Goal: Information Seeking & Learning: Learn about a topic

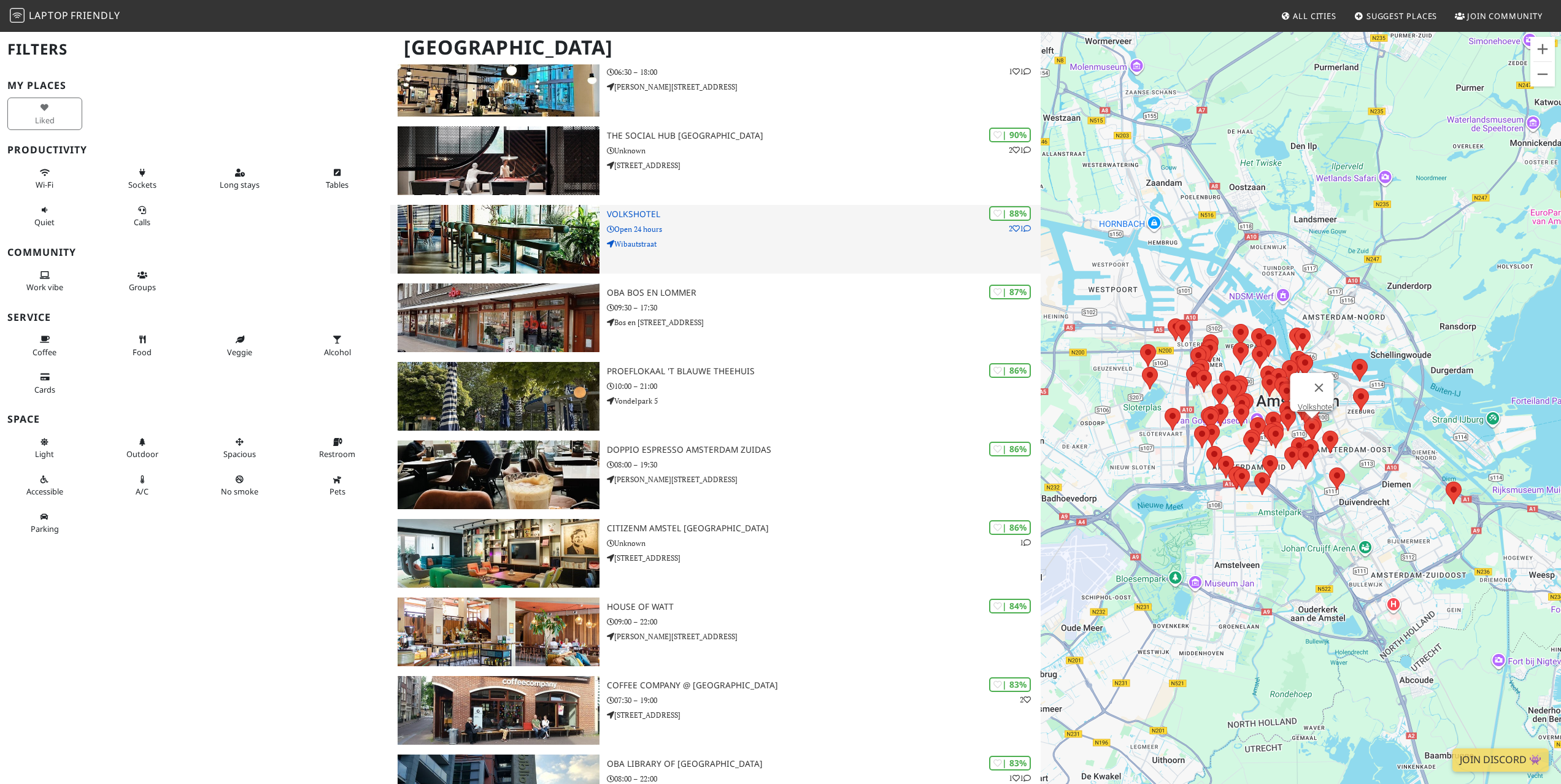
scroll to position [338, 0]
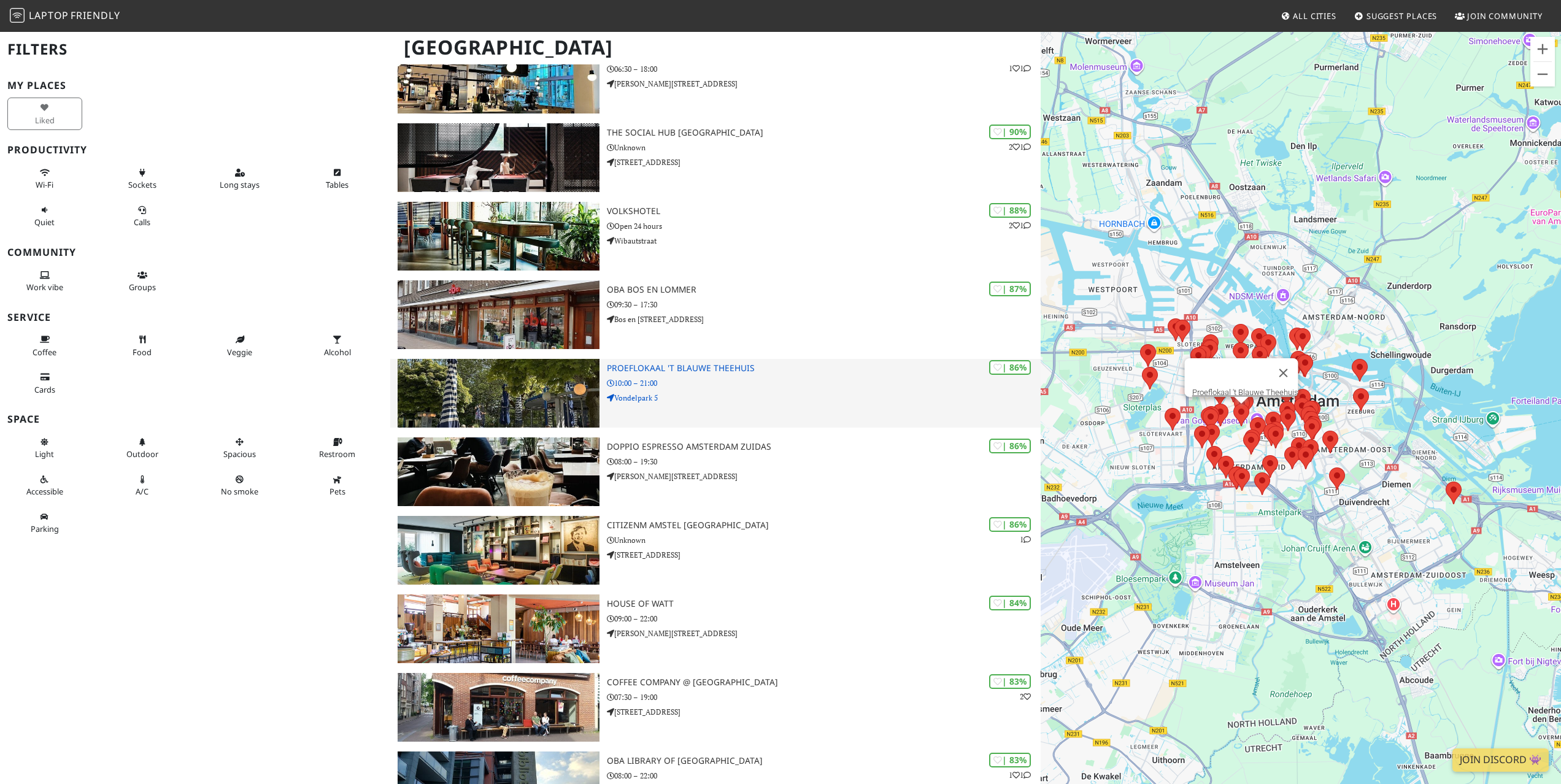
click at [731, 365] on h3 "Proeflokaal 't Blauwe Theehuis" at bounding box center [824, 369] width 434 height 10
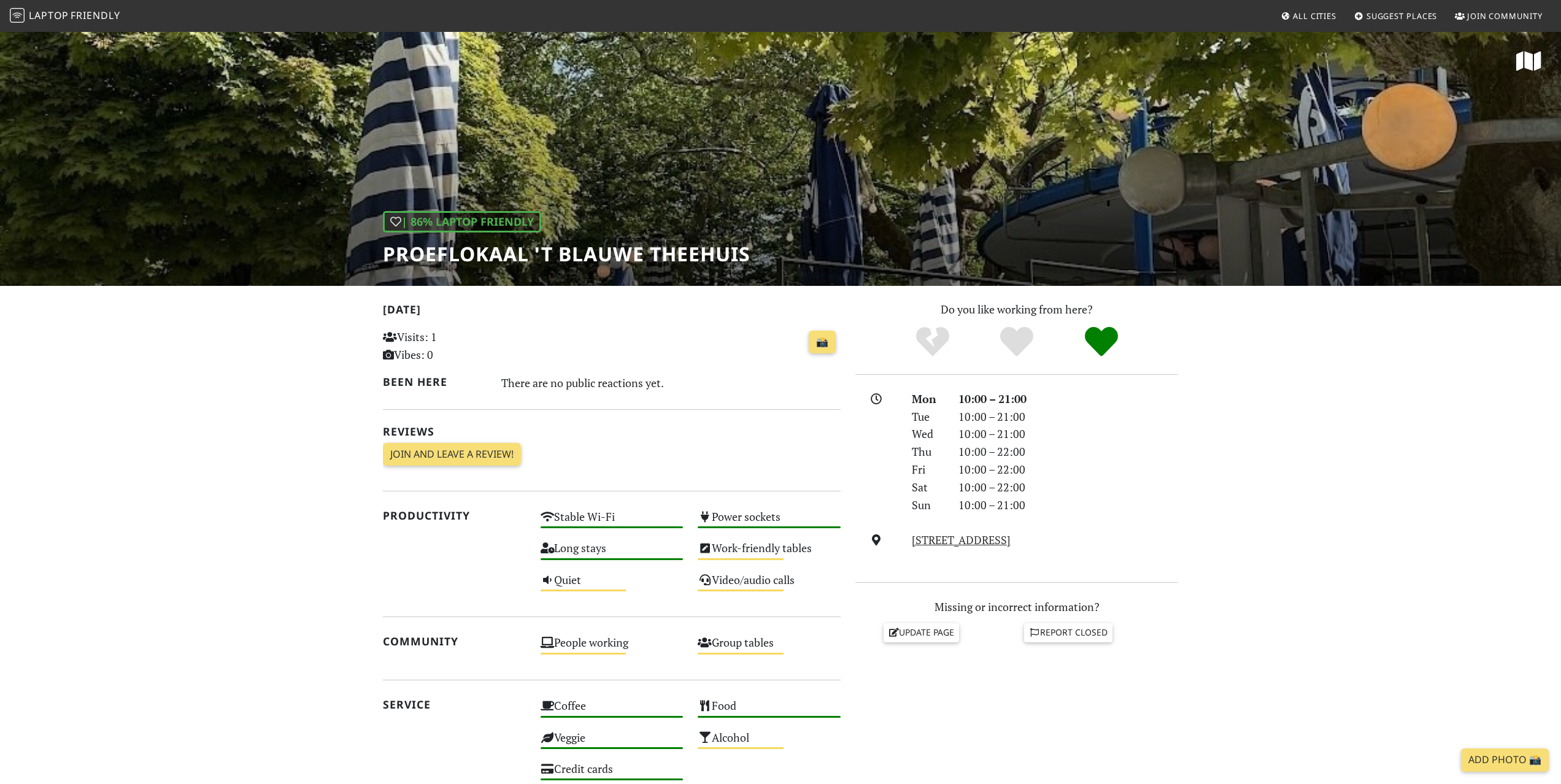
scroll to position [1, 0]
click at [626, 188] on div "| 86% Laptop Friendly Proeflokaal 't Blauwe Theehuis" at bounding box center [780, 157] width 1561 height 255
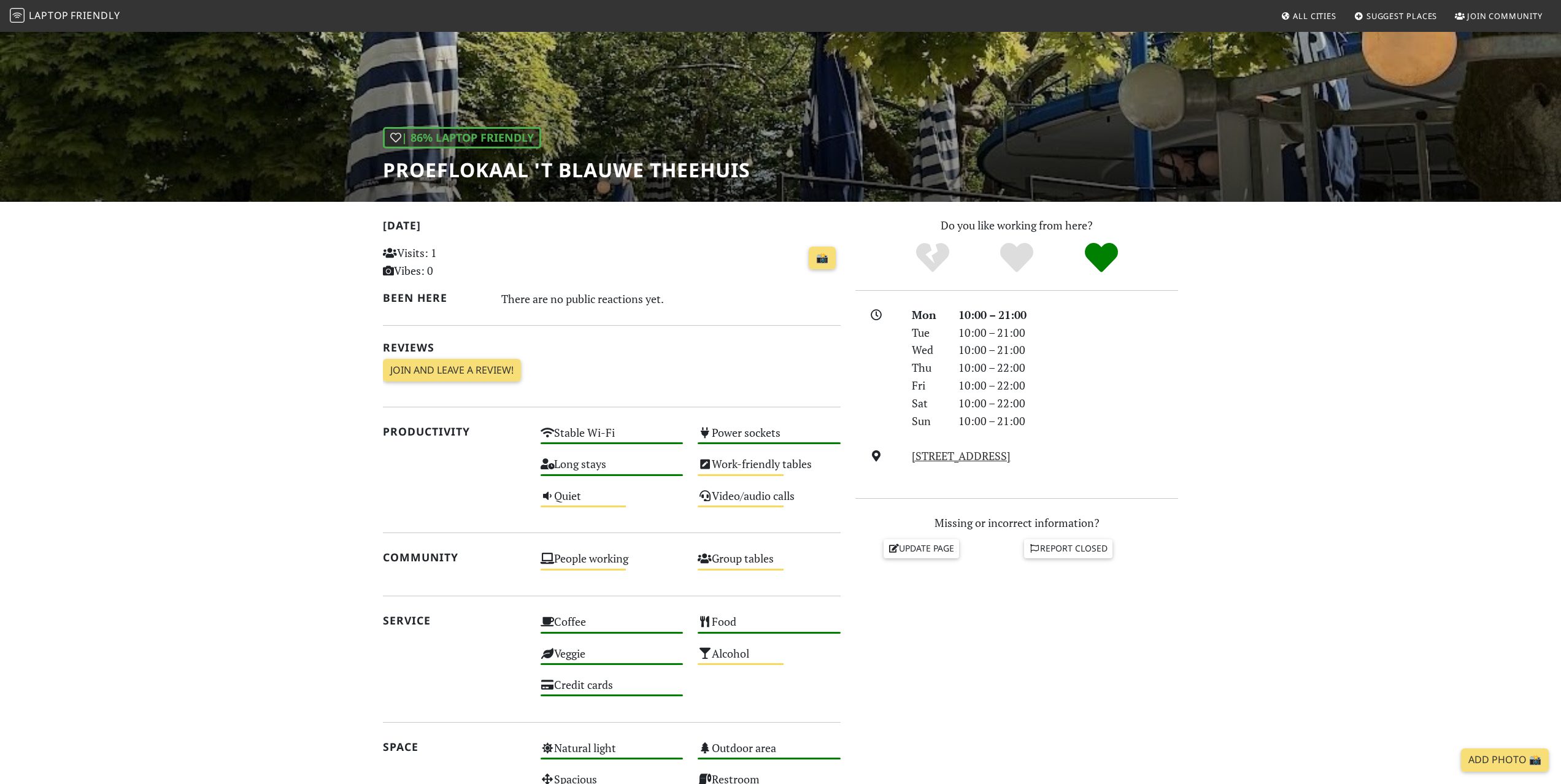
scroll to position [0, 0]
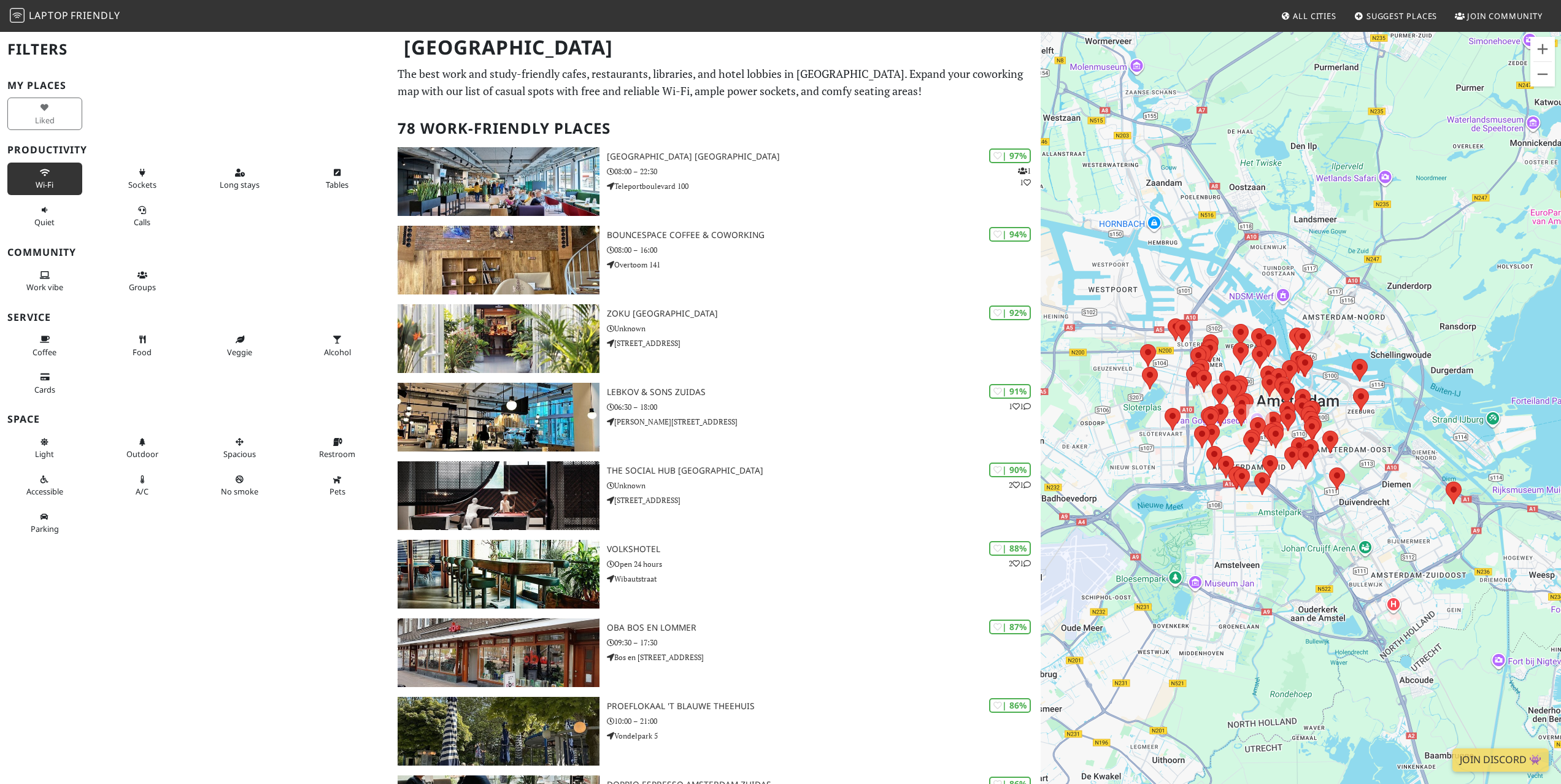
click at [55, 186] on button "Wi-Fi" at bounding box center [44, 179] width 75 height 32
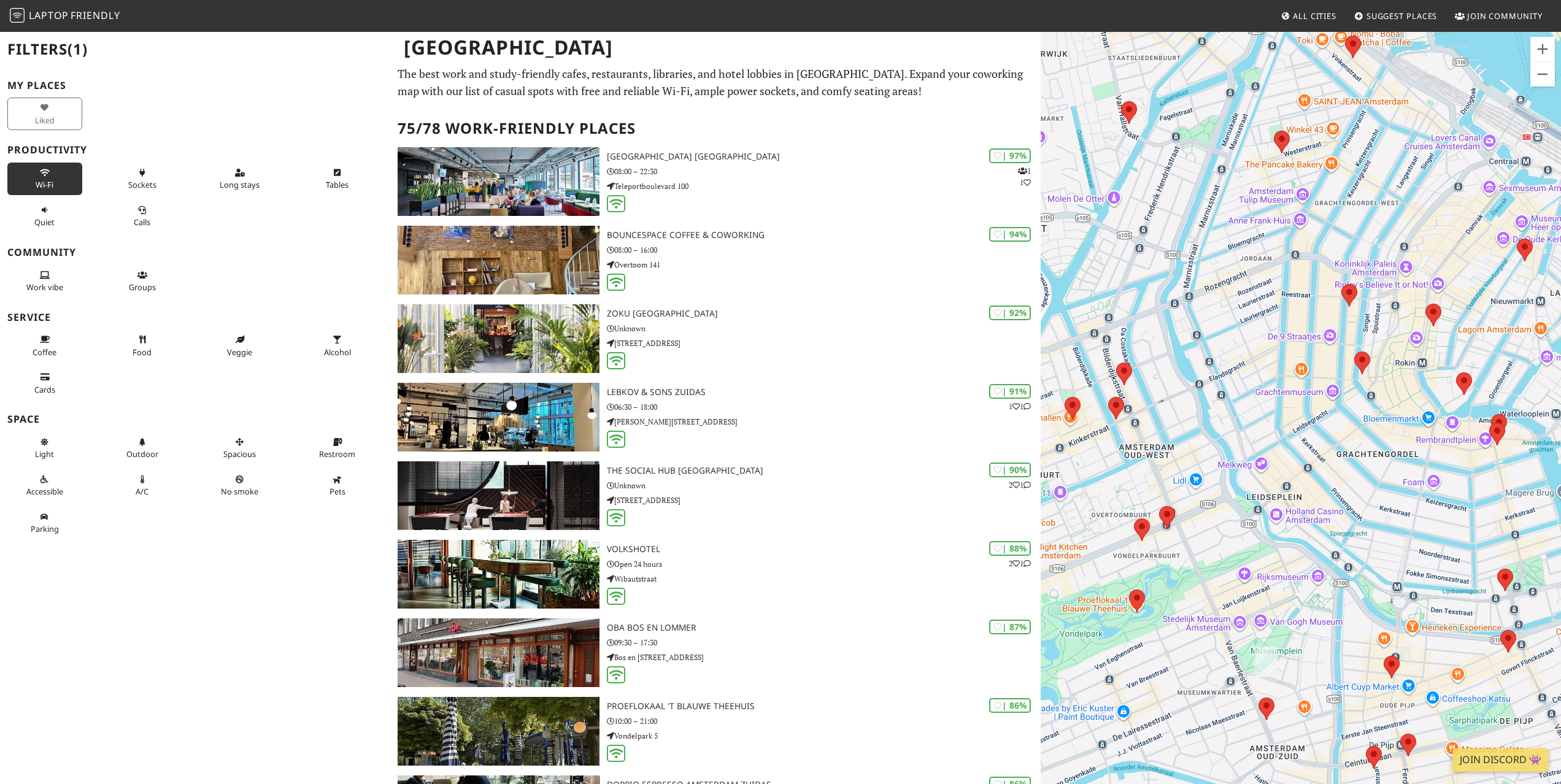
drag, startPoint x: 1140, startPoint y: 410, endPoint x: 1242, endPoint y: 254, distance: 186.4
click at [1242, 254] on div at bounding box center [1301, 423] width 521 height 784
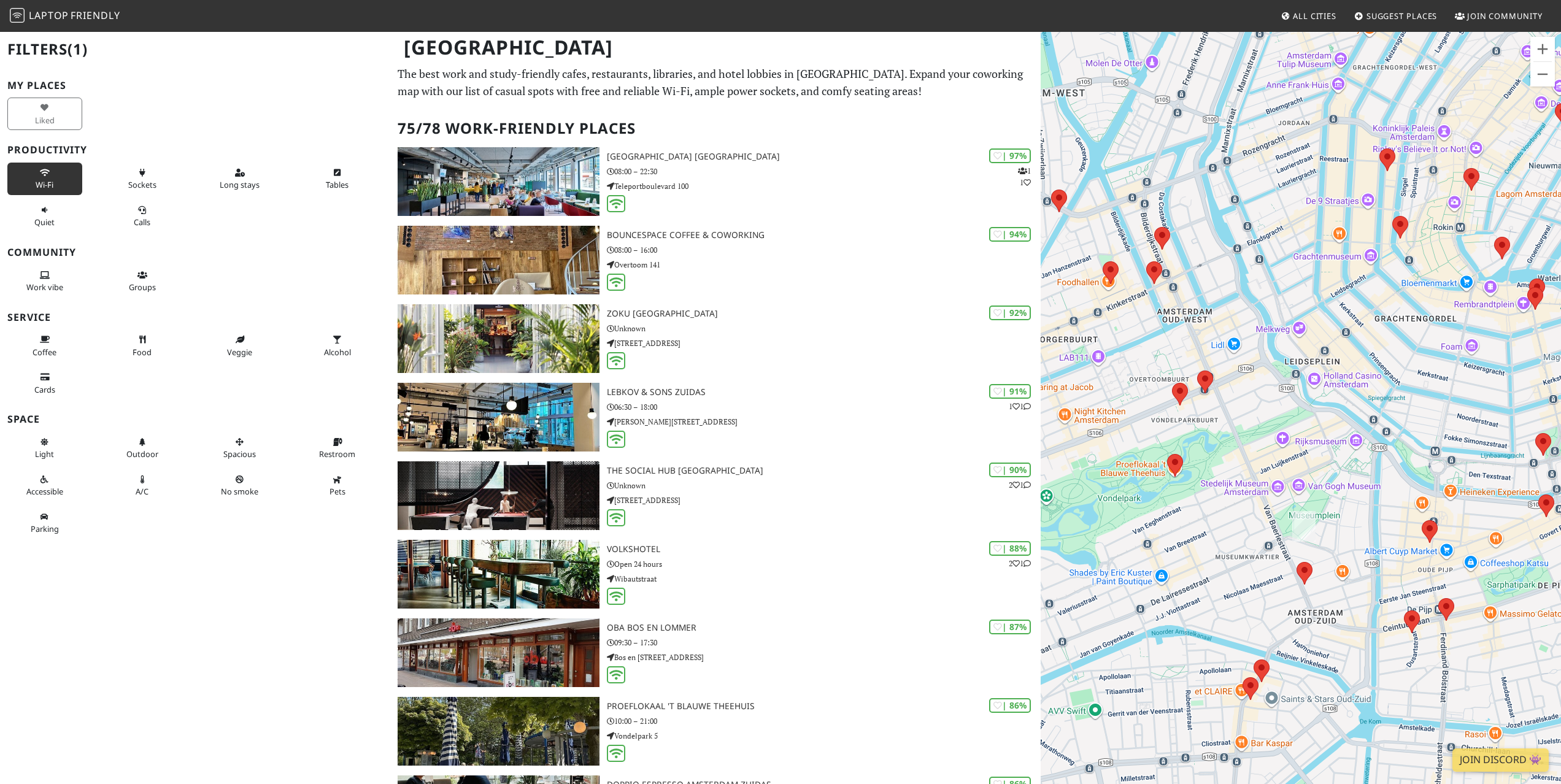
drag, startPoint x: 1162, startPoint y: 467, endPoint x: 1202, endPoint y: 330, distance: 142.7
click at [1202, 330] on div at bounding box center [1301, 423] width 521 height 784
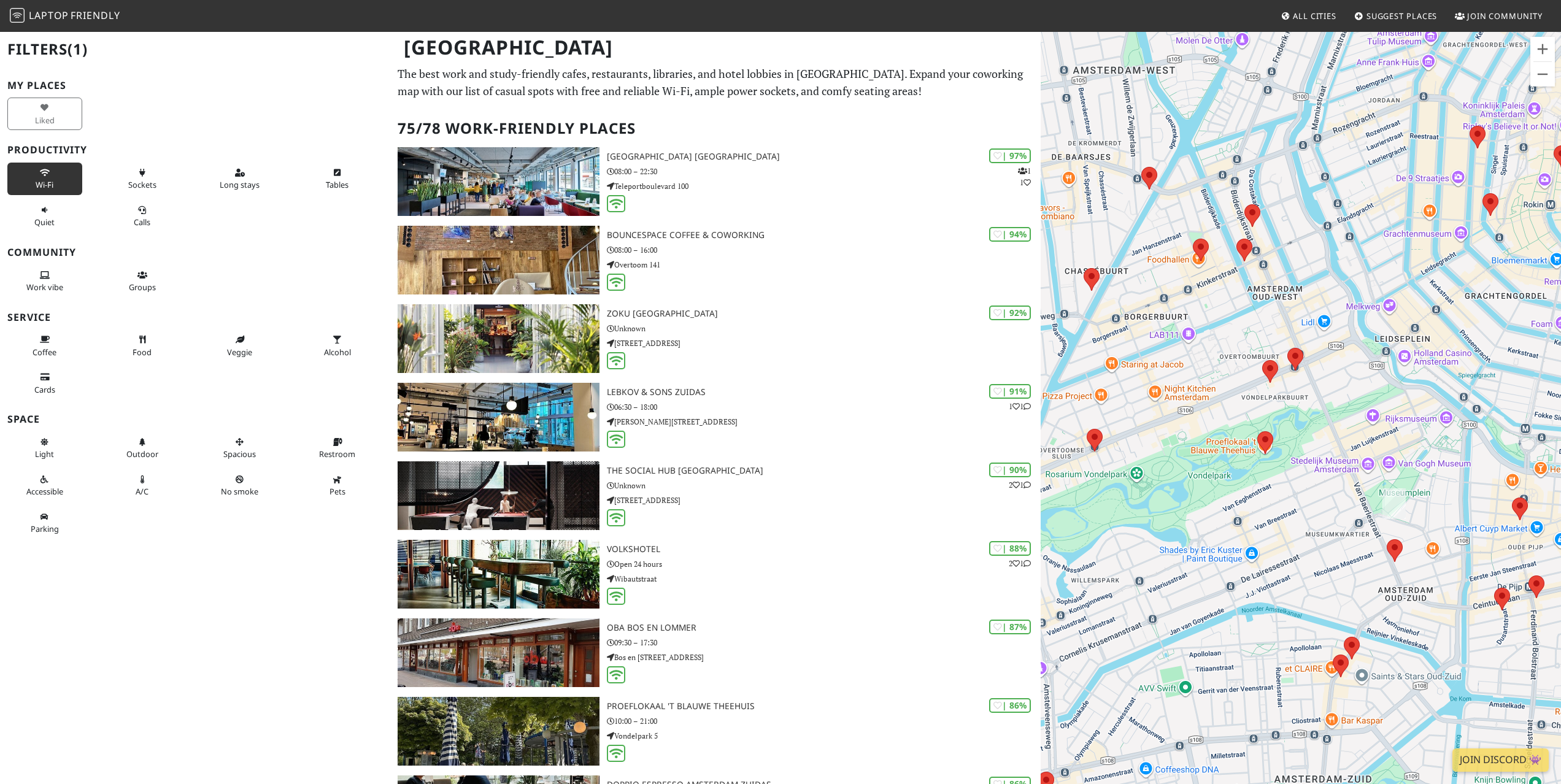
drag, startPoint x: 1169, startPoint y: 353, endPoint x: 1260, endPoint y: 330, distance: 93.9
click at [1260, 330] on div at bounding box center [1301, 423] width 521 height 784
click at [1236, 239] on area at bounding box center [1236, 239] width 0 height 0
click at [1238, 223] on link "Coffee Room." at bounding box center [1248, 227] width 47 height 9
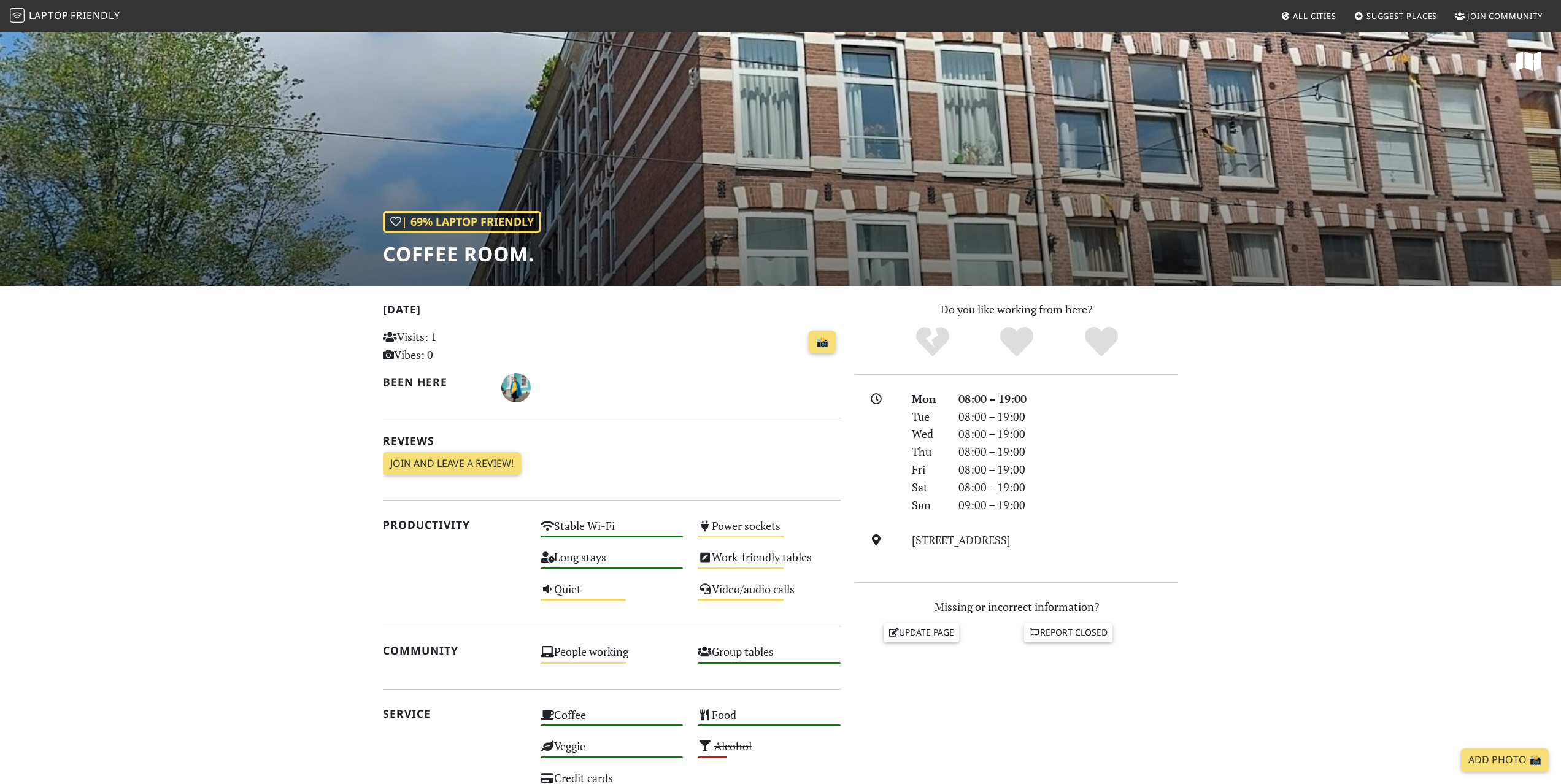
click at [410, 258] on h1 "Coffee Room." at bounding box center [462, 254] width 158 height 23
copy div "Coffee Room."
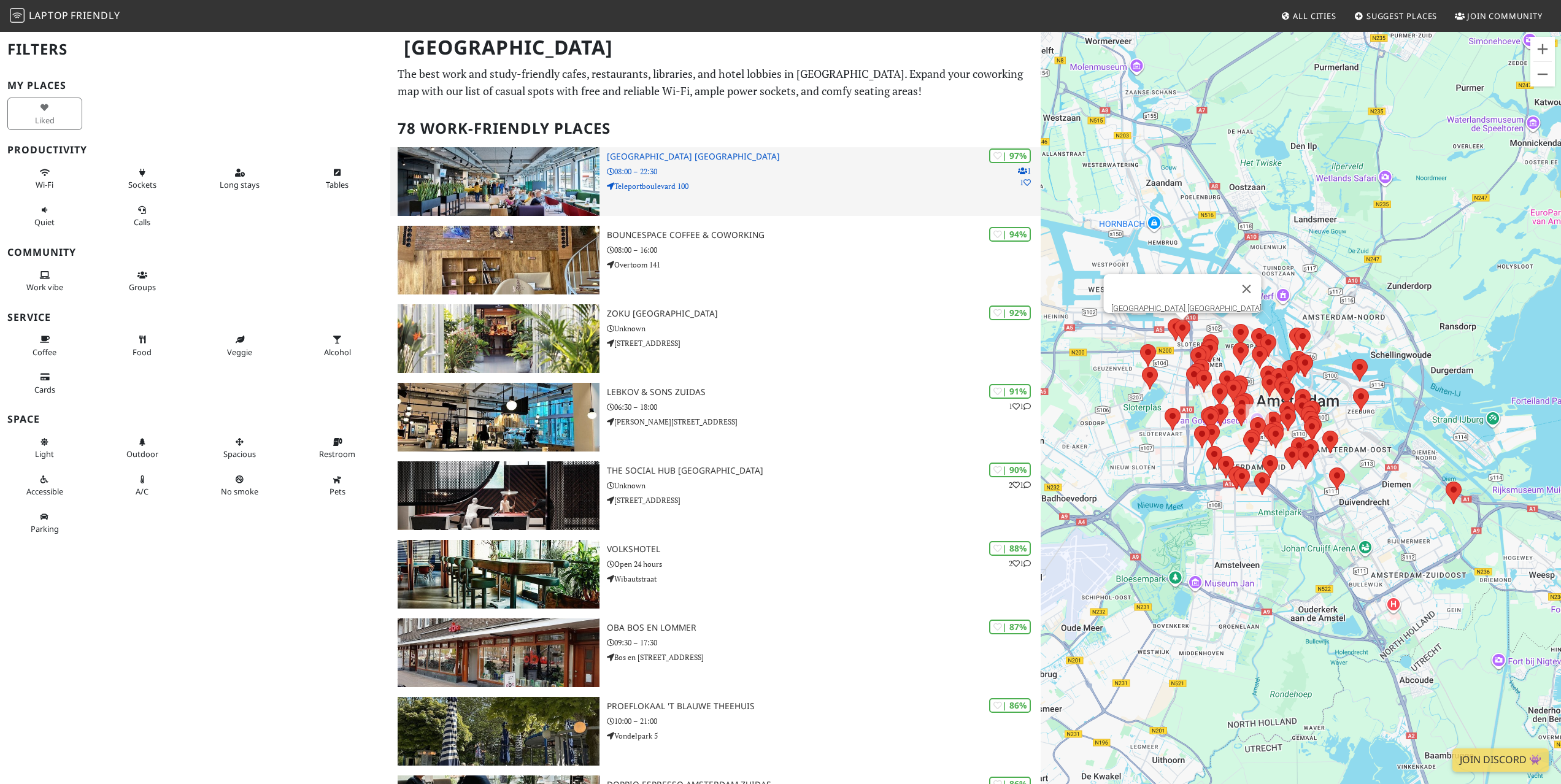
click at [751, 152] on h3 "[GEOGRAPHIC_DATA] [GEOGRAPHIC_DATA]" at bounding box center [824, 156] width 434 height 10
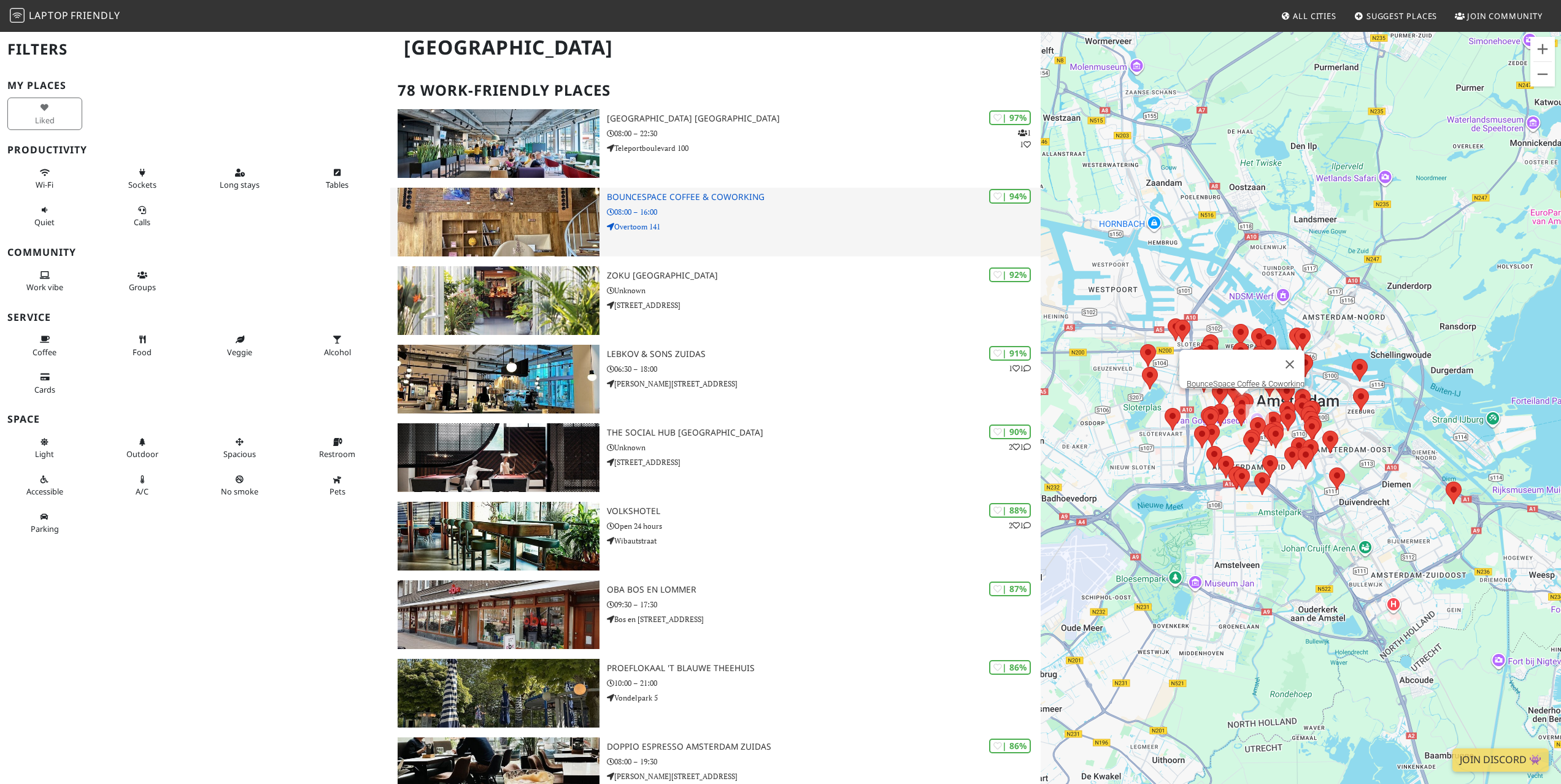
scroll to position [130, 0]
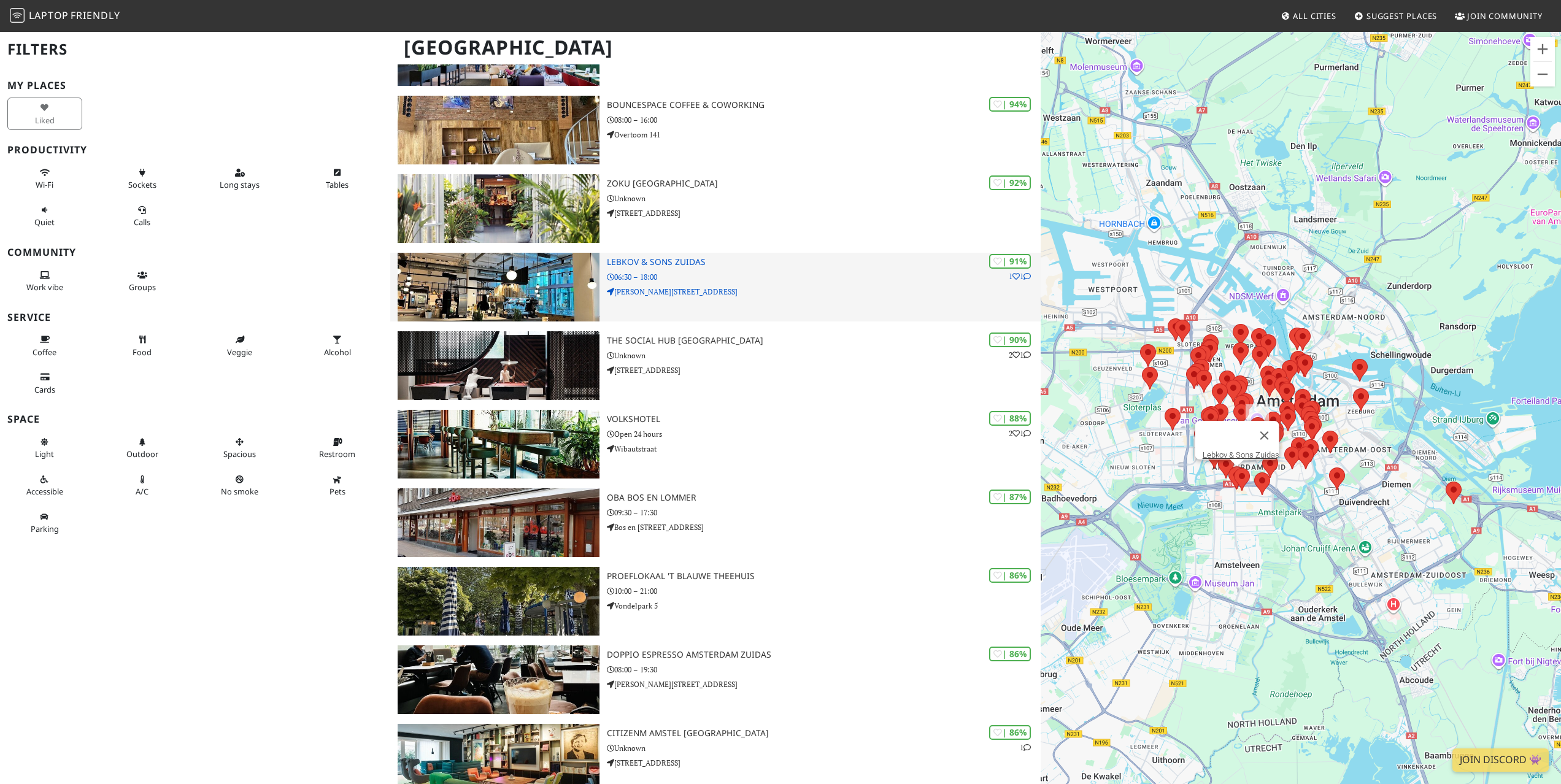
click at [692, 263] on h3 "Lebkov & Sons Zuidas" at bounding box center [824, 262] width 434 height 10
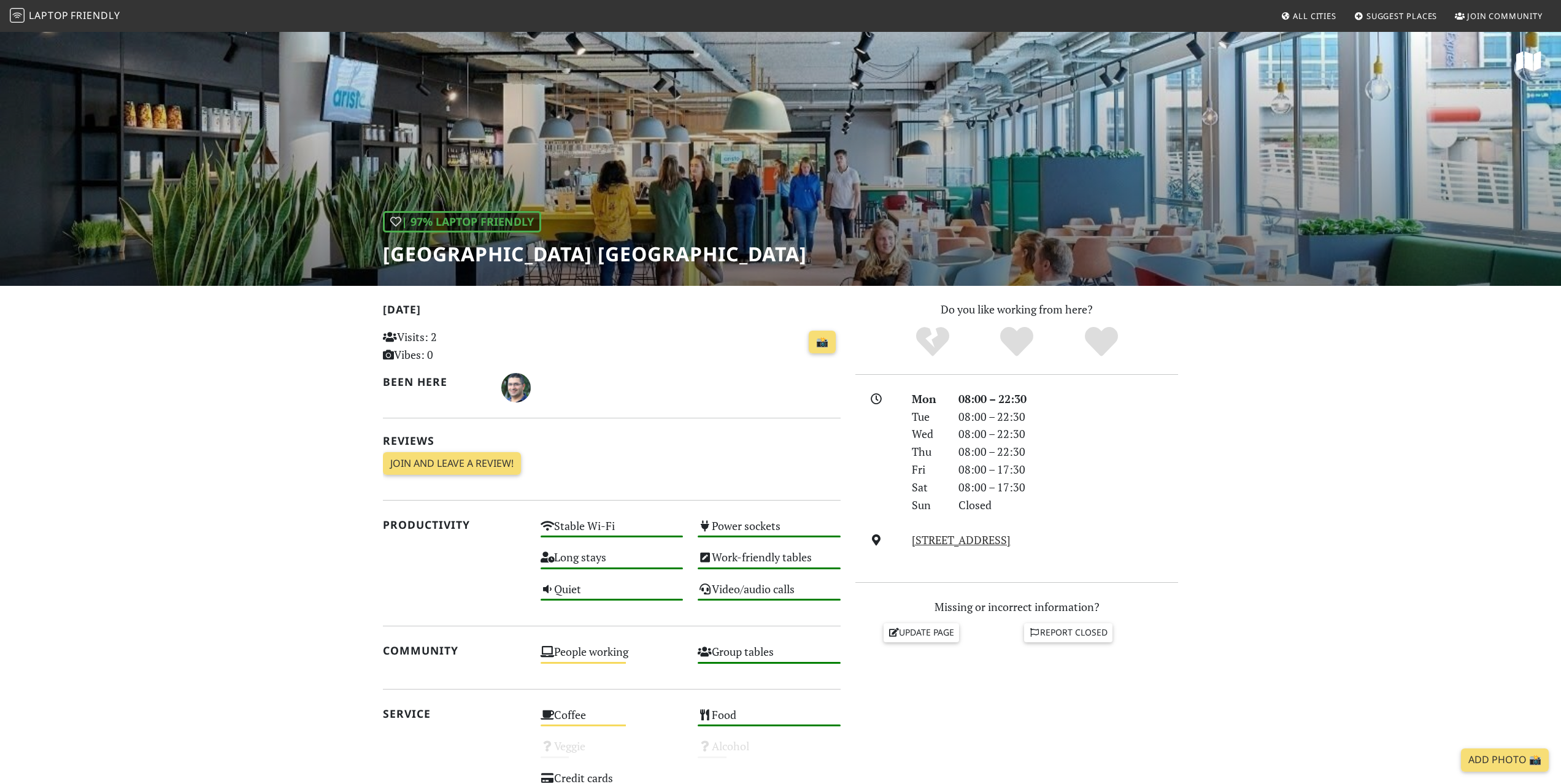
click at [476, 86] on div "| 97% Laptop Friendly Aristo Meeting Center [GEOGRAPHIC_DATA]" at bounding box center [780, 158] width 1561 height 255
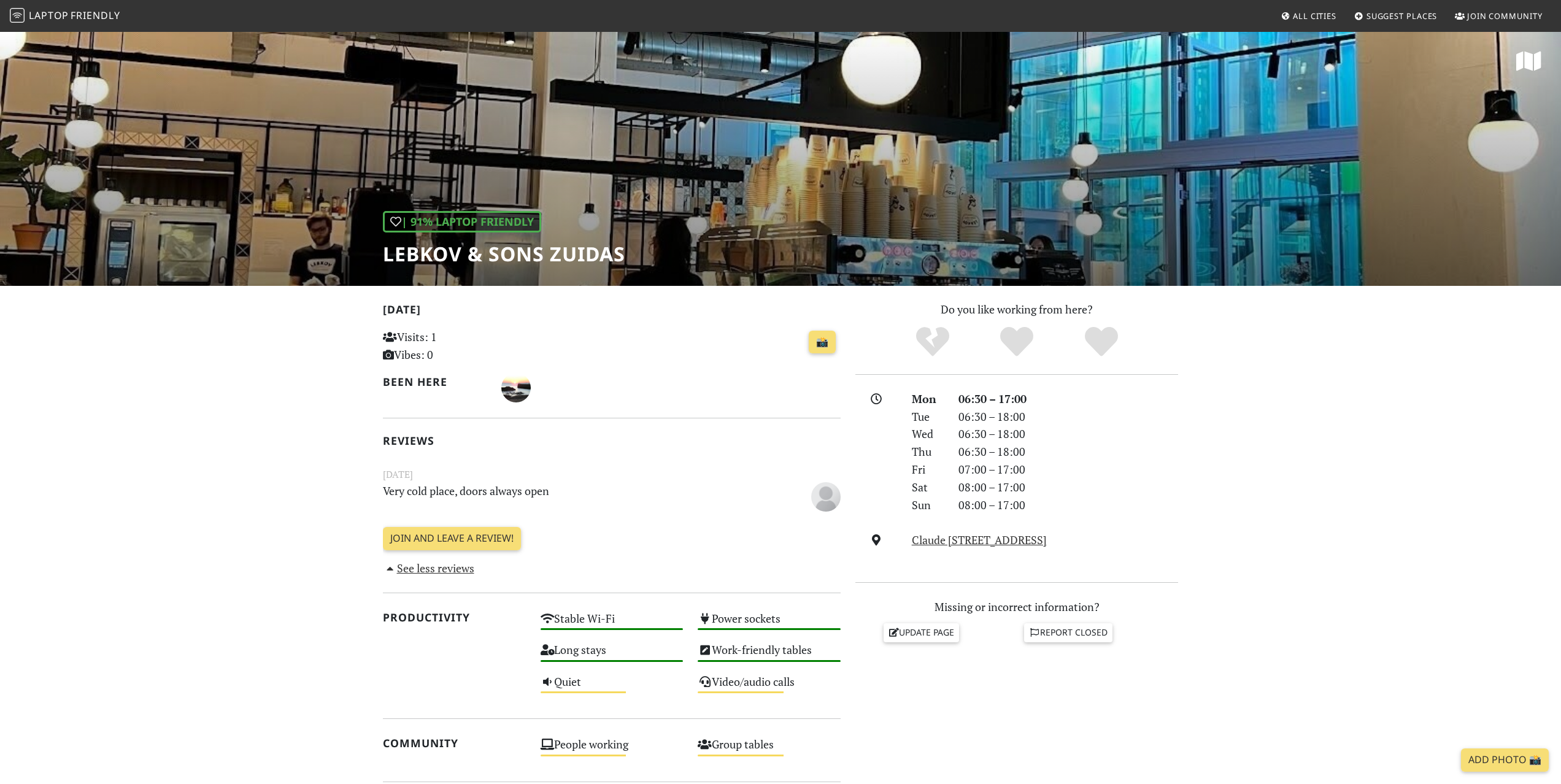
click at [885, 156] on div "| 91% Laptop Friendly Lebkov & Sons Zuidas" at bounding box center [780, 158] width 1561 height 255
drag, startPoint x: 383, startPoint y: 255, endPoint x: 661, endPoint y: 258, distance: 278.0
click at [661, 258] on div "| 91% Laptop Friendly Lebkov & Sons Zuidas" at bounding box center [780, 158] width 1561 height 255
copy h1 "Lebkov & Sons Zuidas"
